Goal: Task Accomplishment & Management: Use online tool/utility

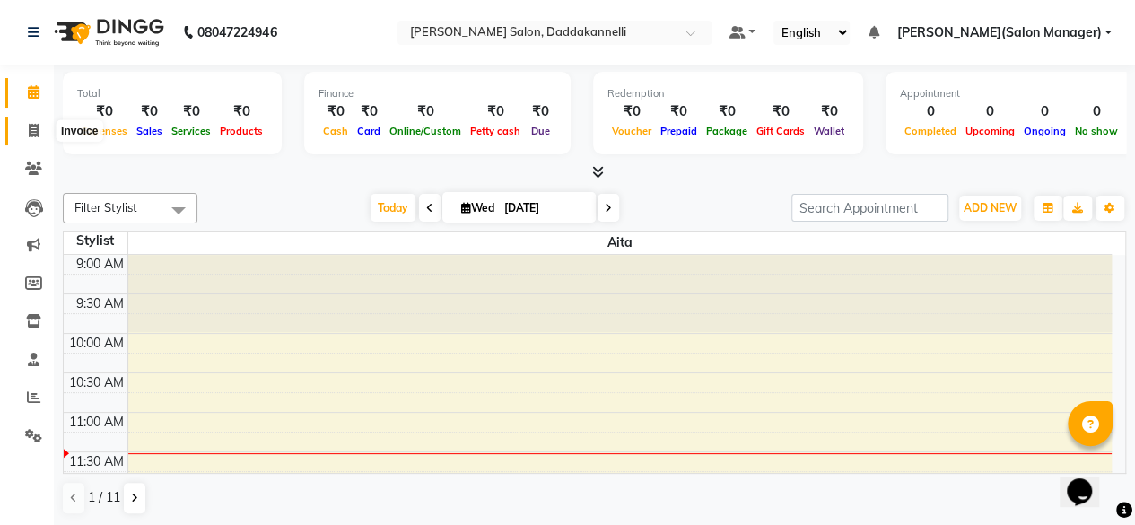
click at [18, 138] on span at bounding box center [33, 131] width 31 height 21
select select "service"
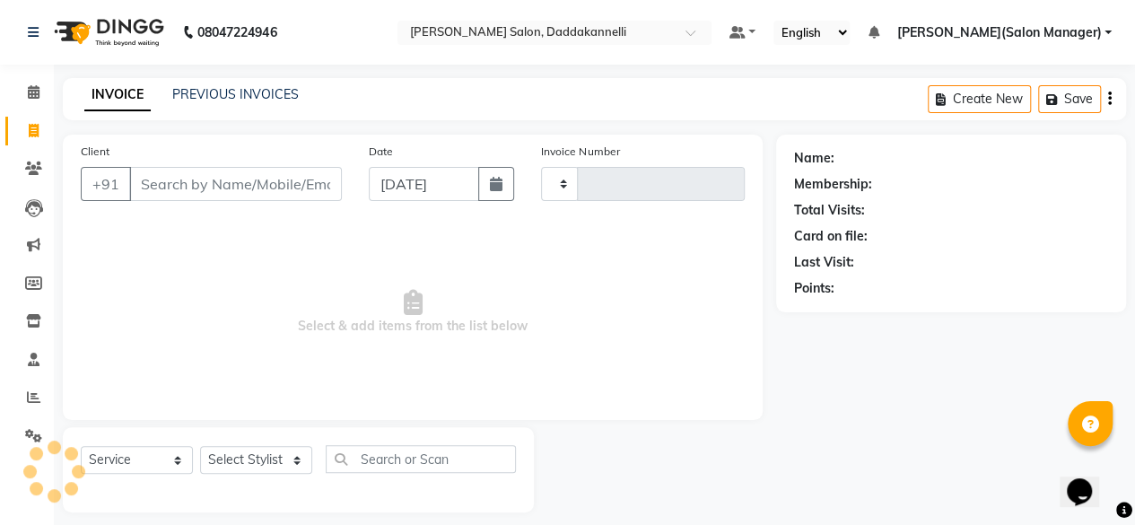
type input "2838"
select select "6354"
click at [0, 74] on li "Calendar" at bounding box center [27, 93] width 54 height 39
click at [30, 87] on icon at bounding box center [34, 91] width 12 height 13
